Goal: Find specific page/section: Find specific page/section

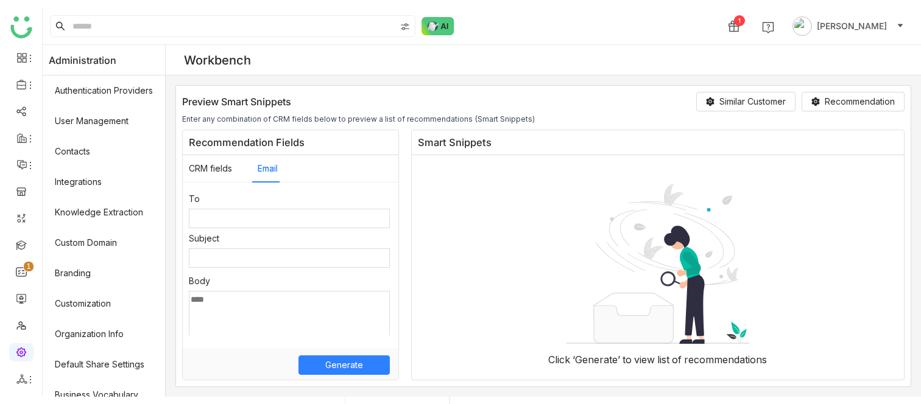
scroll to position [36, 0]
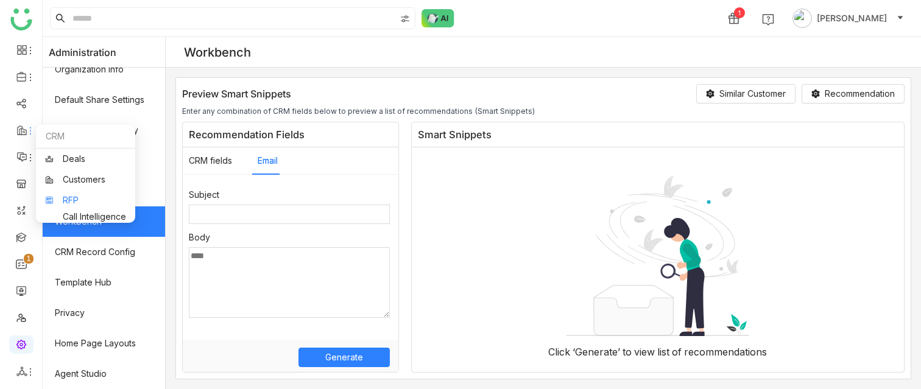
click at [71, 196] on link "RFP" at bounding box center [85, 200] width 81 height 9
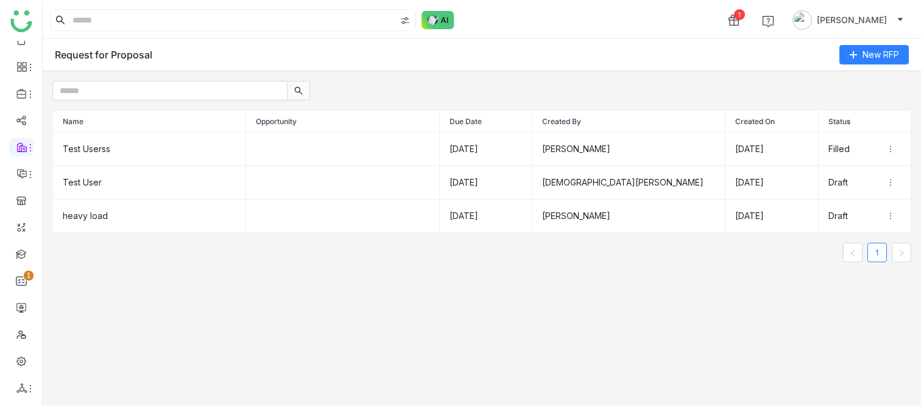
scroll to position [15, 0]
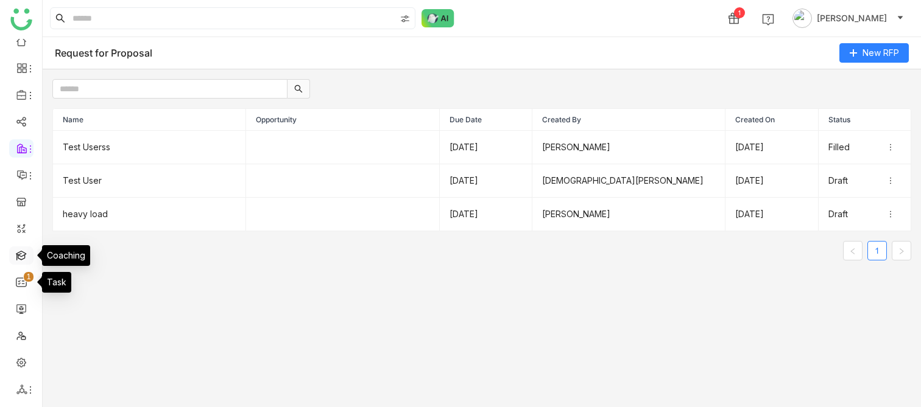
click at [16, 256] on link at bounding box center [21, 255] width 11 height 10
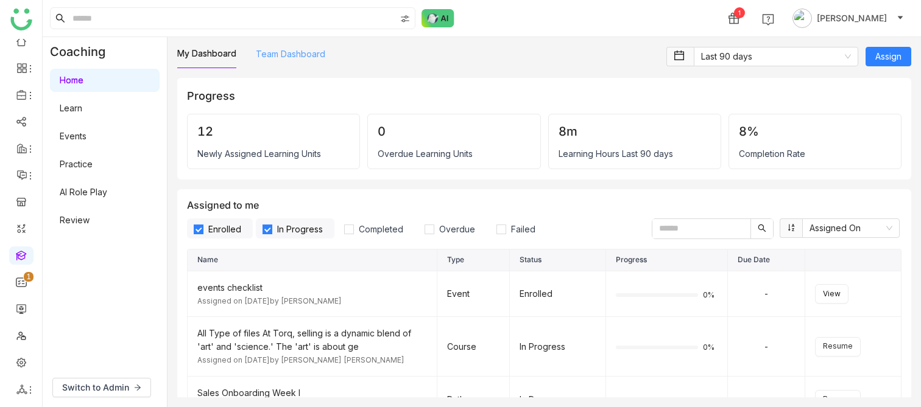
click at [265, 52] on link "Team Dashboard" at bounding box center [290, 54] width 69 height 10
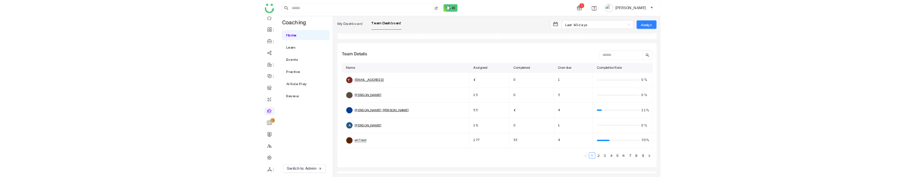
scroll to position [82, 0]
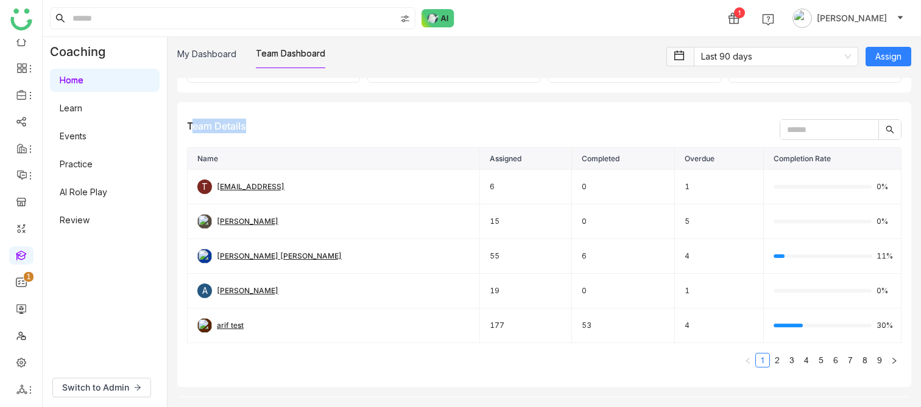
drag, startPoint x: 186, startPoint y: 125, endPoint x: 259, endPoint y: 130, distance: 73.8
click at [259, 130] on div "Team Details Name Assigned Completed Overdue Completion Rate T [EMAIL_ADDRESS] …" at bounding box center [544, 244] width 734 height 285
click at [69, 214] on link "RFP" at bounding box center [85, 218] width 81 height 9
